Goal: Find specific page/section: Find specific page/section

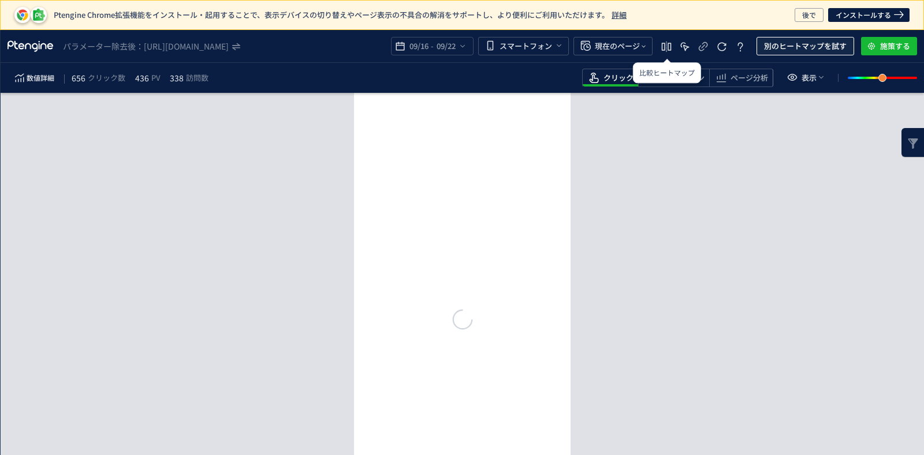
click at [796, 50] on span "別のヒートマップを試す" at bounding box center [805, 46] width 83 height 18
click at [782, 102] on body "Ptengine Chrome拡張機能をインストール・起用することで、表示デバイスの切り替えやページ表示の不具合の解消をサポートし、より便利にご利用いただけま…" at bounding box center [462, 227] width 924 height 455
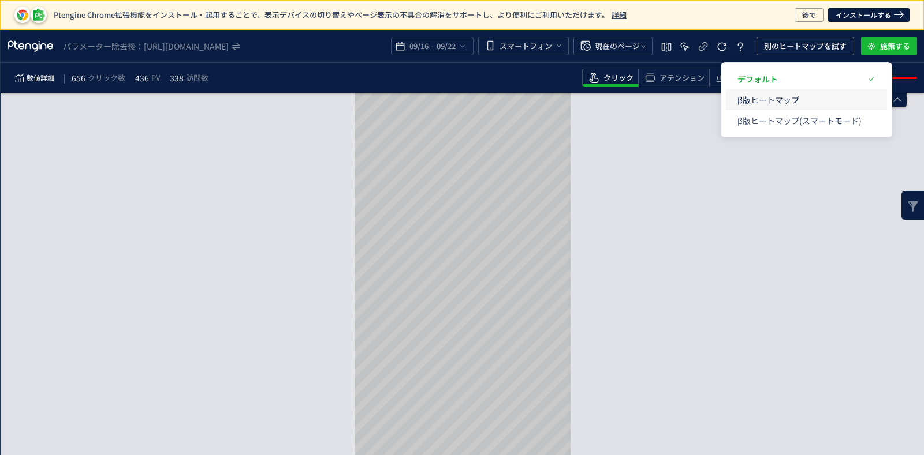
click at [752, 94] on p "β版ヒートマップ" at bounding box center [799, 99] width 124 height 21
